Goal: Navigation & Orientation: Find specific page/section

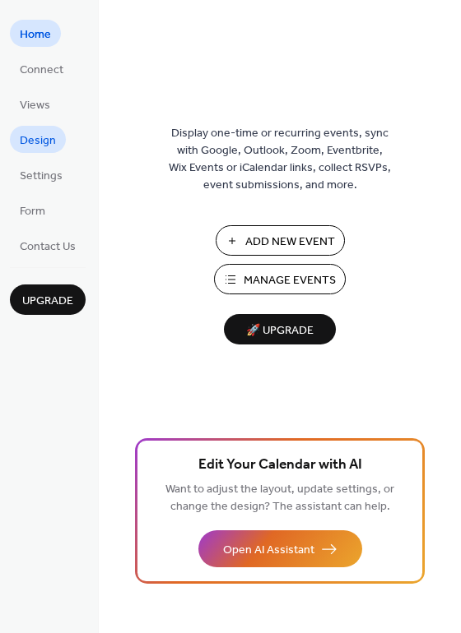
click at [44, 140] on span "Design" at bounding box center [38, 140] width 36 height 17
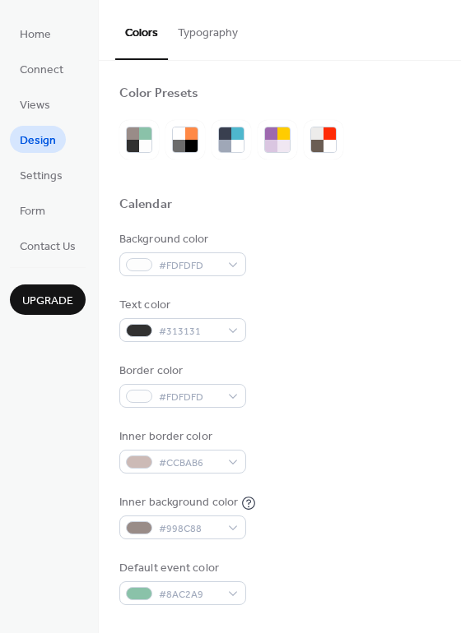
click at [43, 174] on span "Settings" at bounding box center [41, 176] width 43 height 17
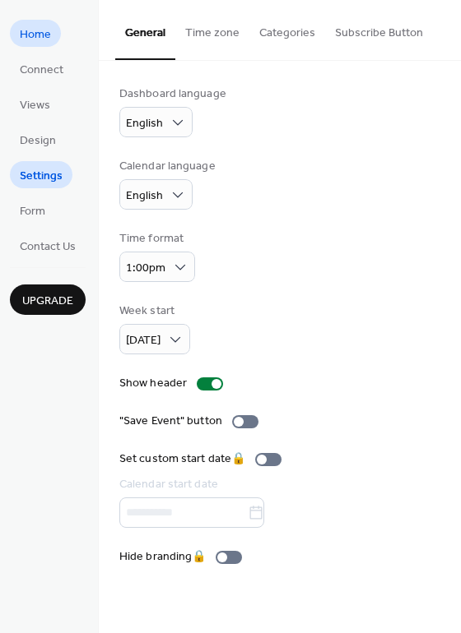
click at [36, 40] on span "Home" at bounding box center [35, 34] width 31 height 17
